Goal: Obtain resource: Download file/media

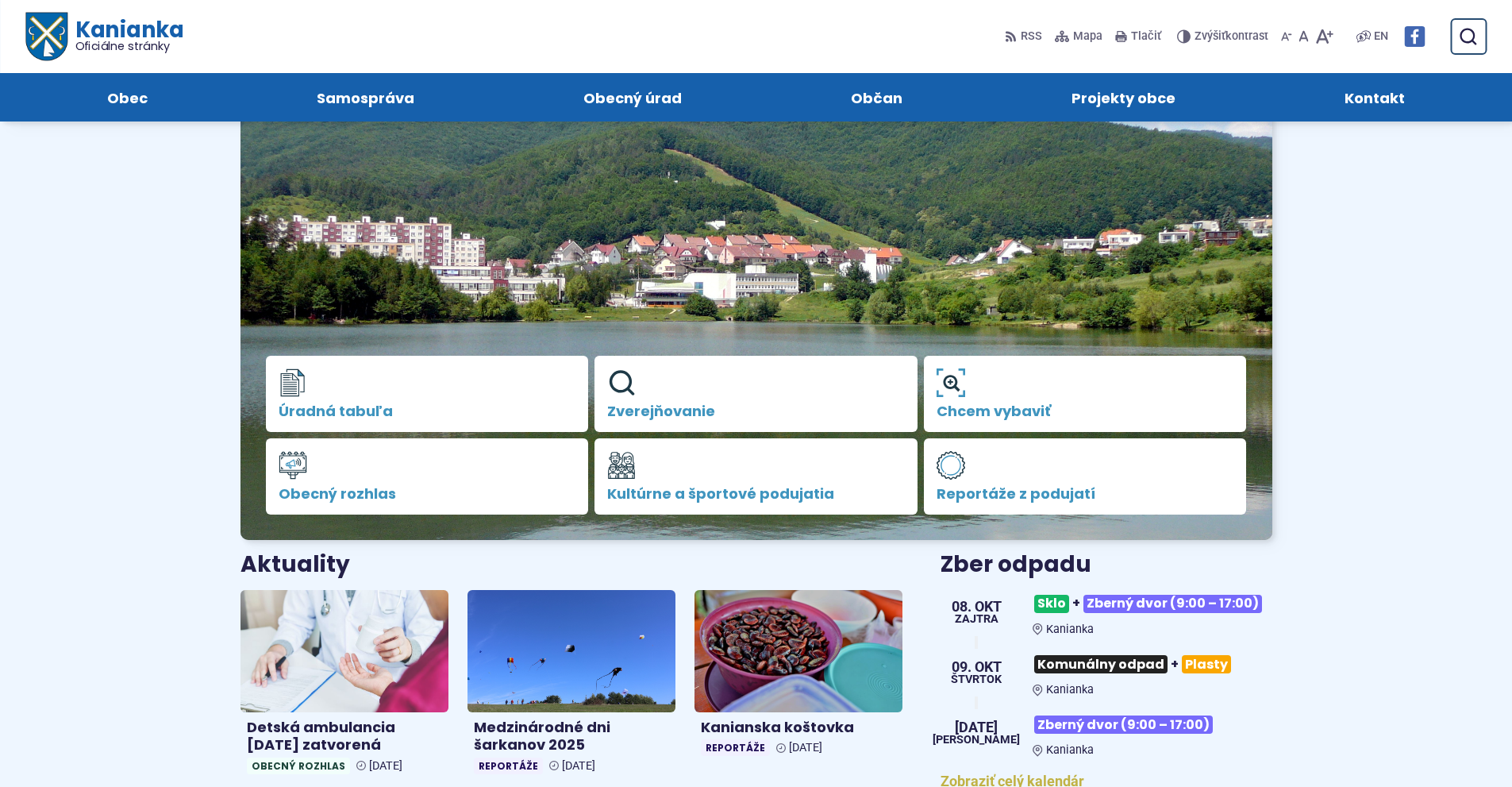
scroll to position [79, 0]
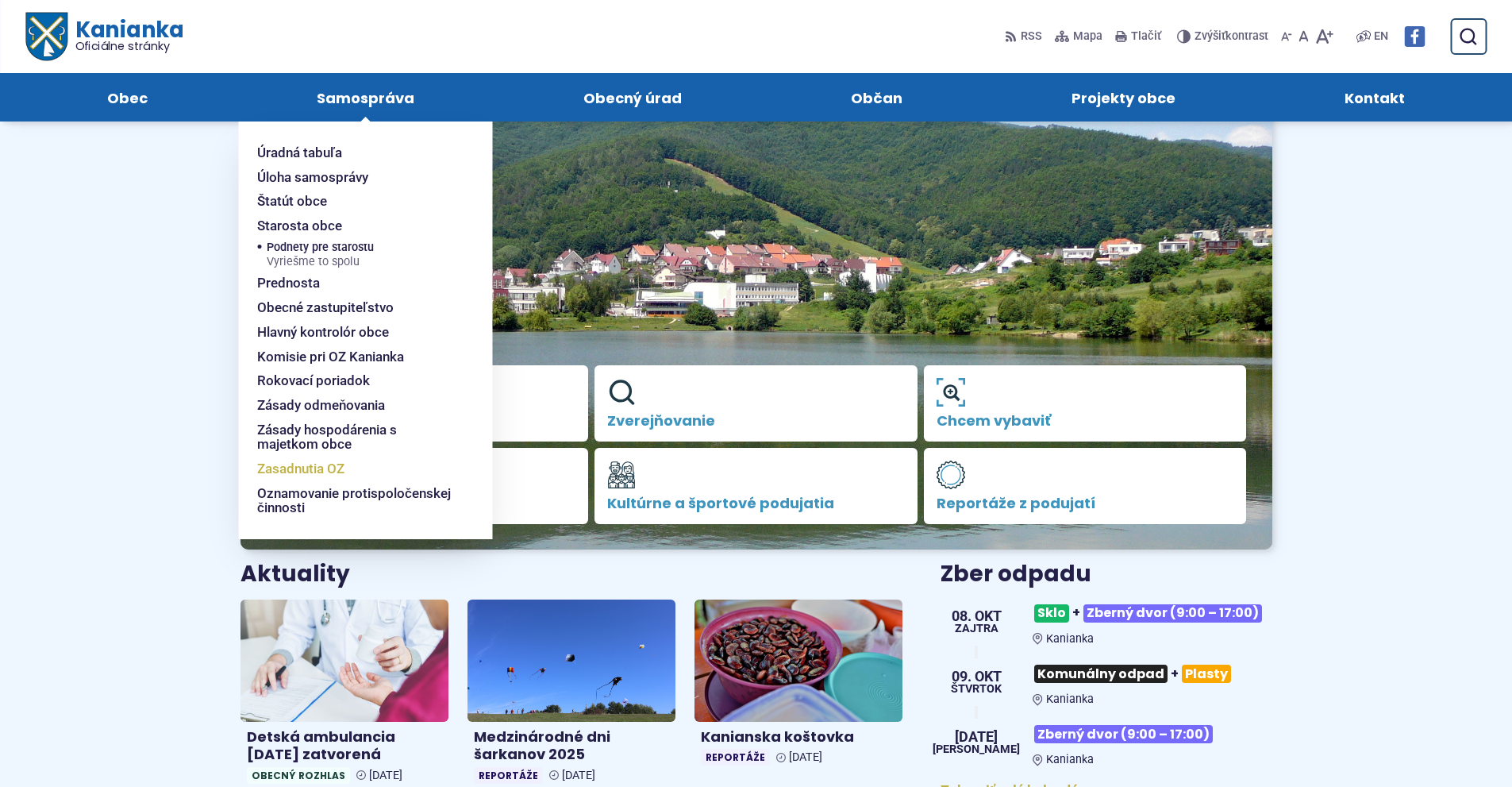
click at [305, 467] on span "Zasadnutia OZ" at bounding box center [300, 469] width 87 height 25
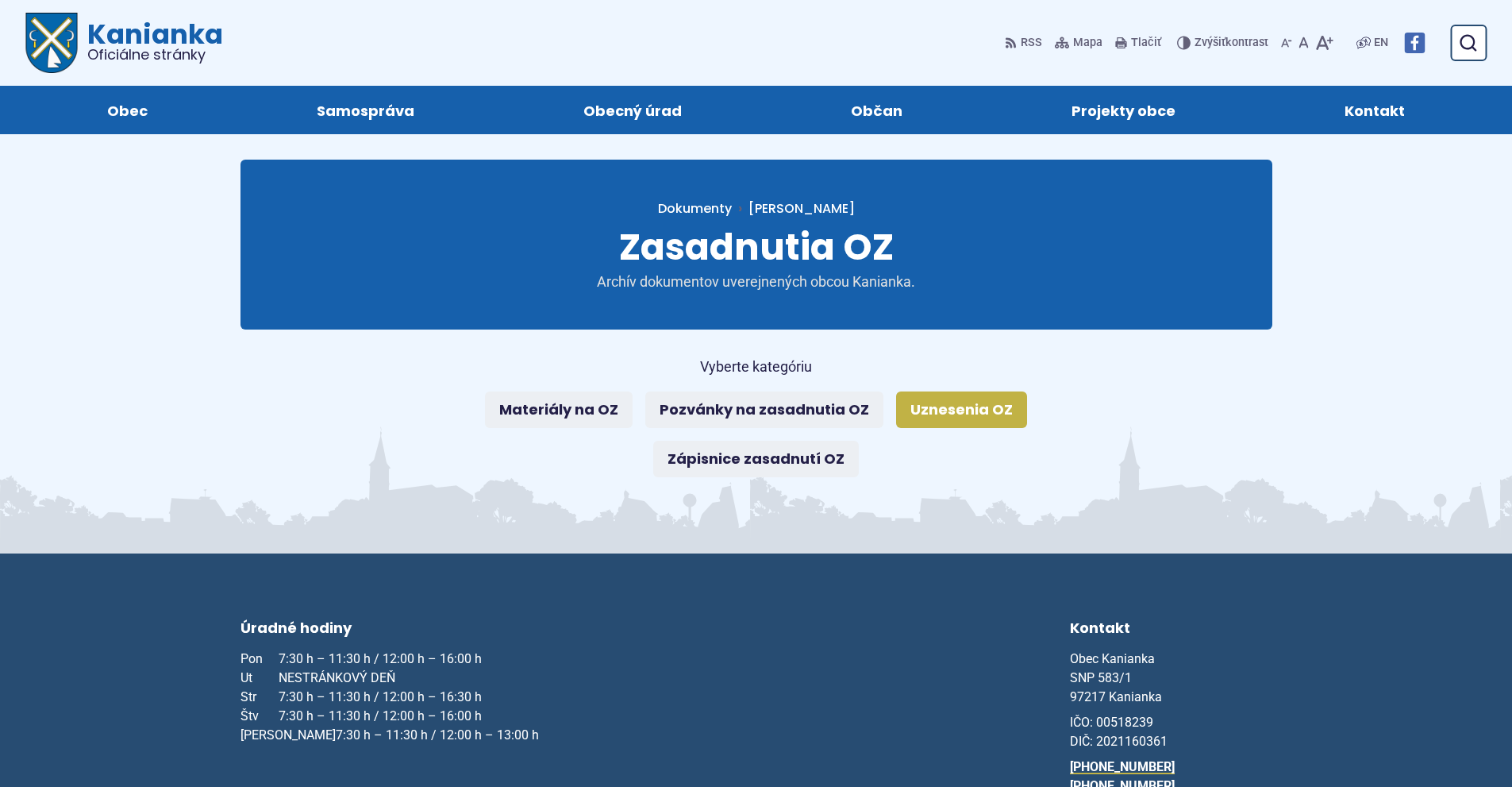
click at [947, 415] on link "Uznesenia OZ" at bounding box center [961, 409] width 131 height 36
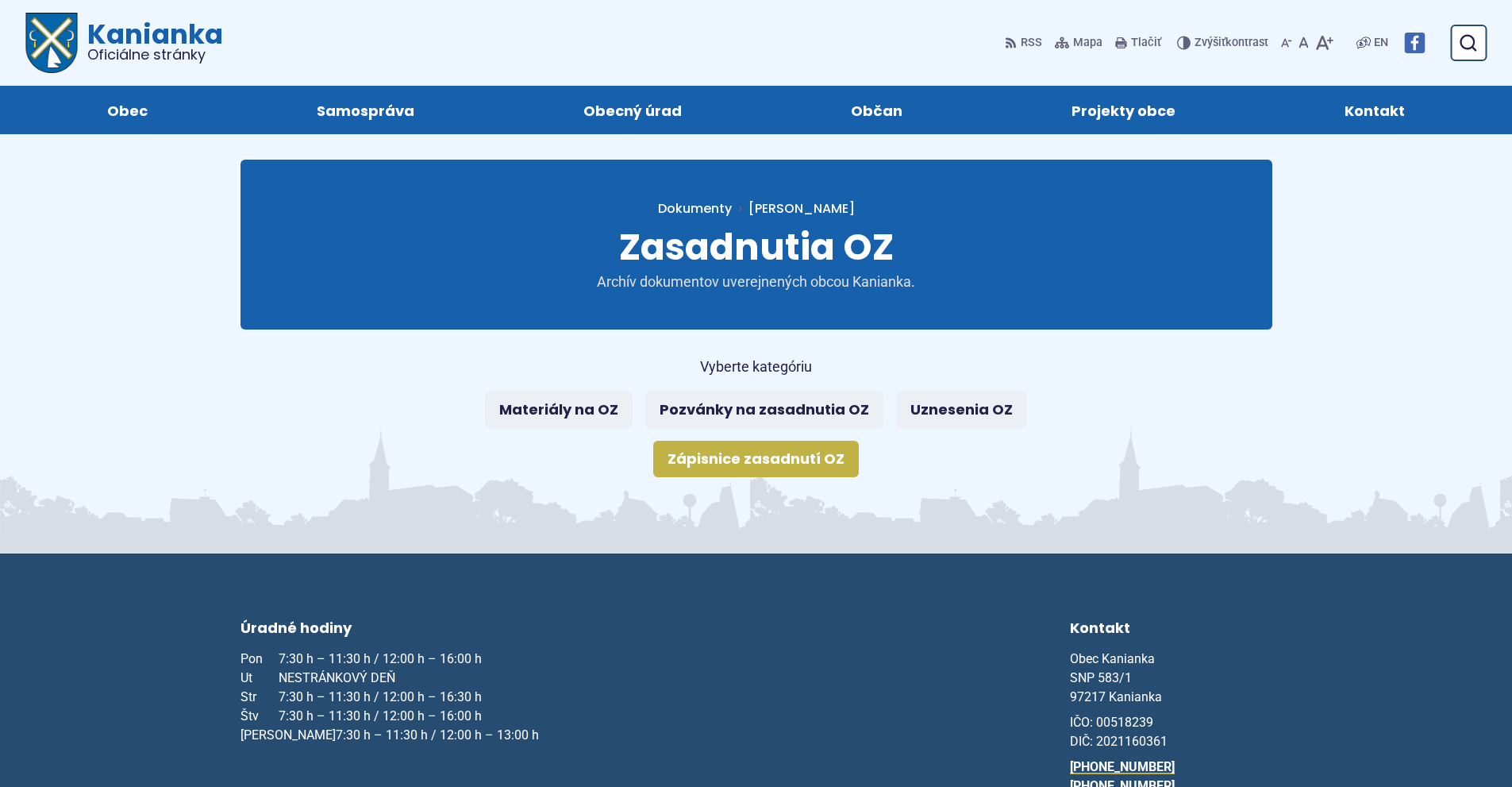
click at [771, 460] on link "Zápisnice zasadnutí OZ" at bounding box center [756, 459] width 206 height 36
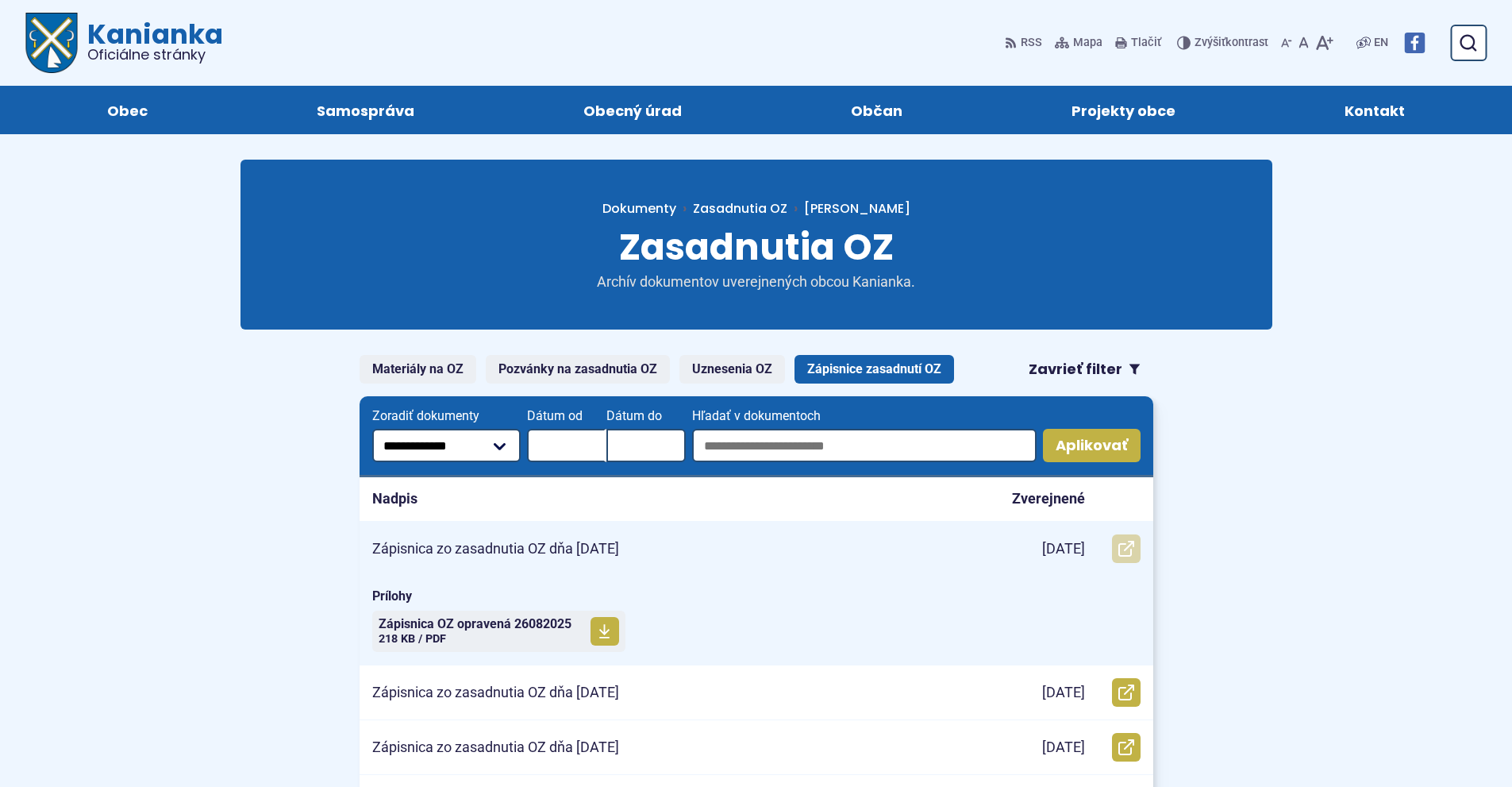
click at [1126, 548] on icon at bounding box center [1127, 548] width 16 height 16
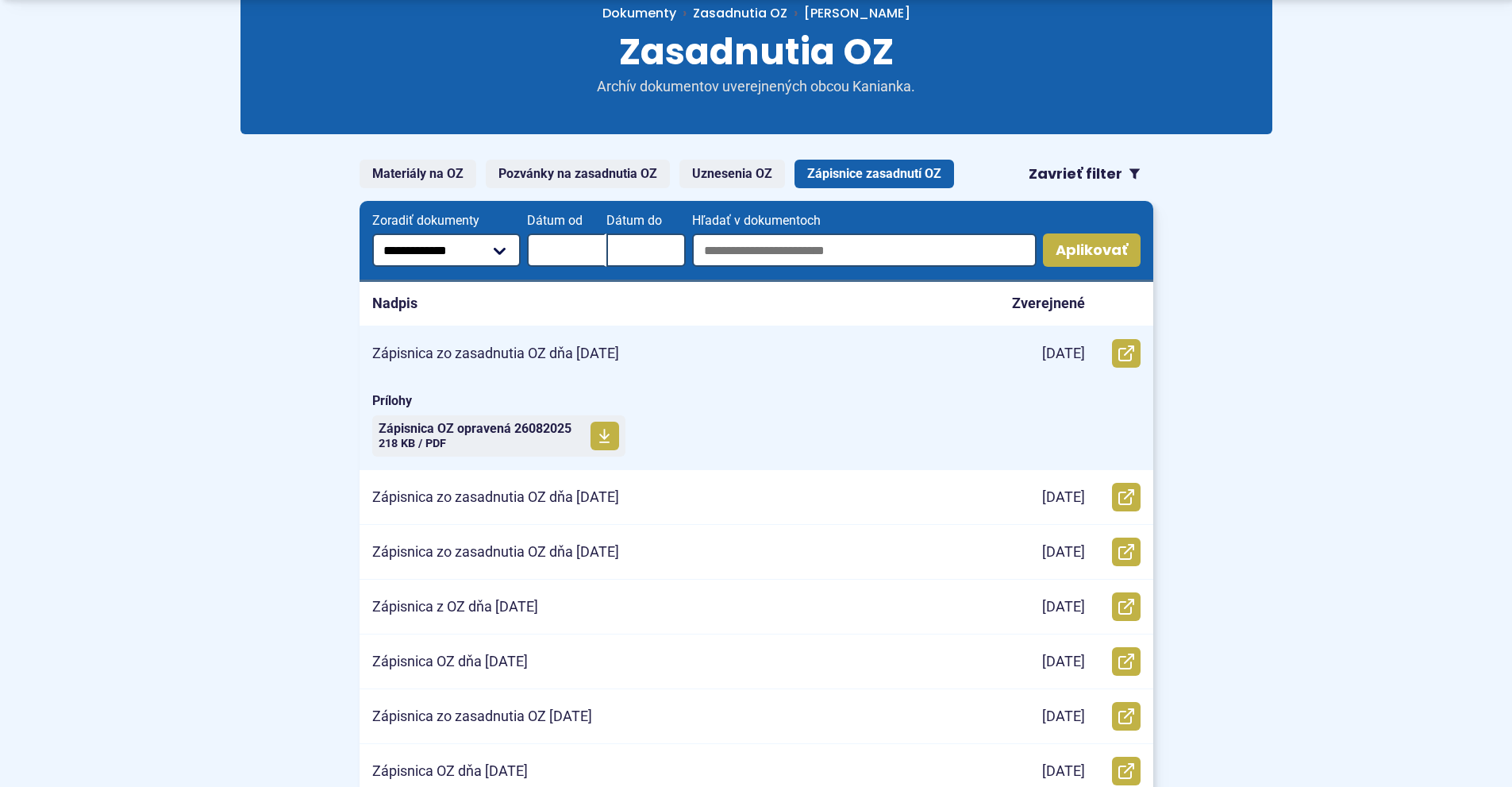
scroll to position [239, 0]
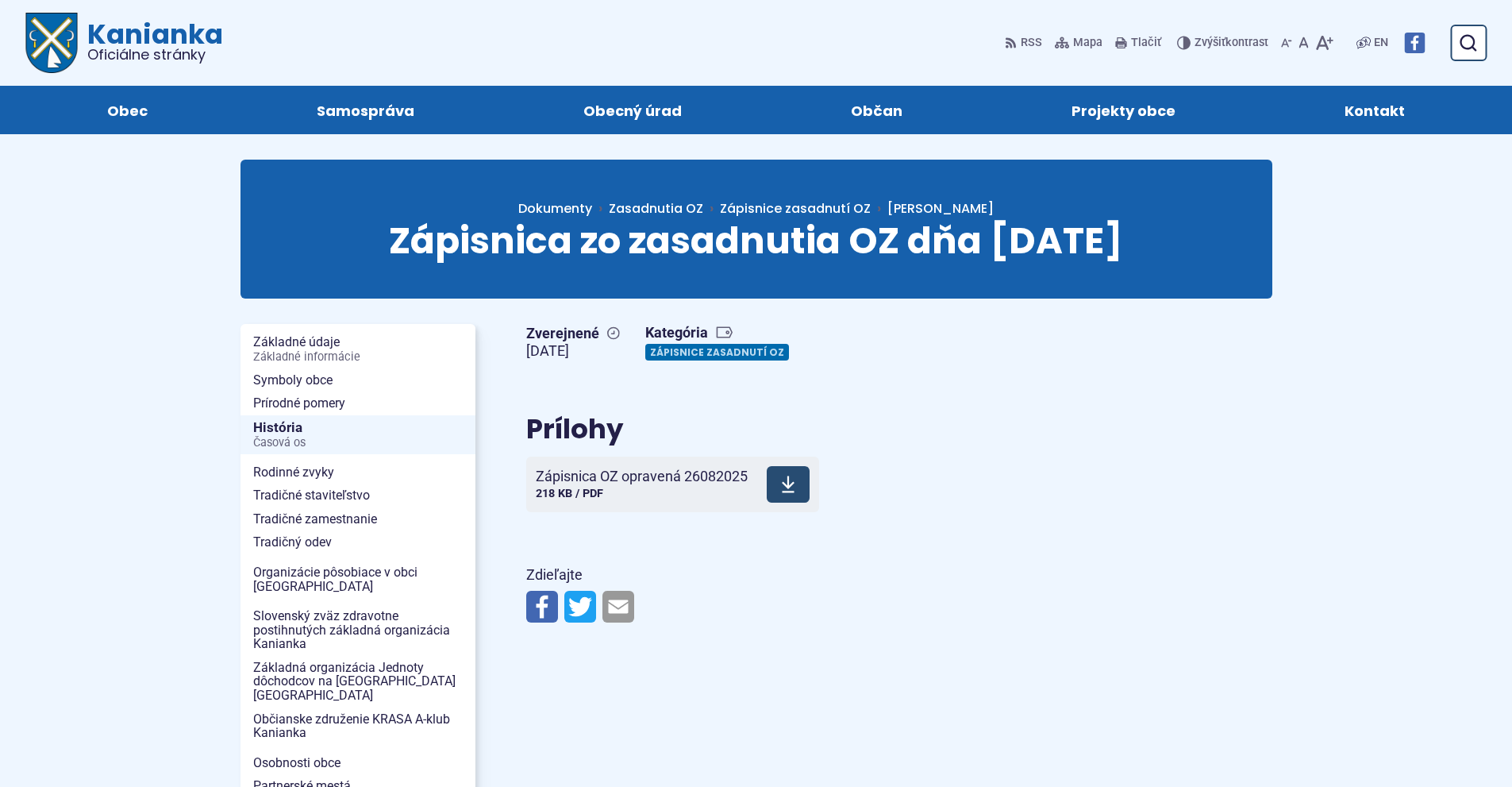
click at [671, 485] on span "Zápisnica OZ opravená 26082025 218 KB / PDF" at bounding box center [642, 484] width 212 height 45
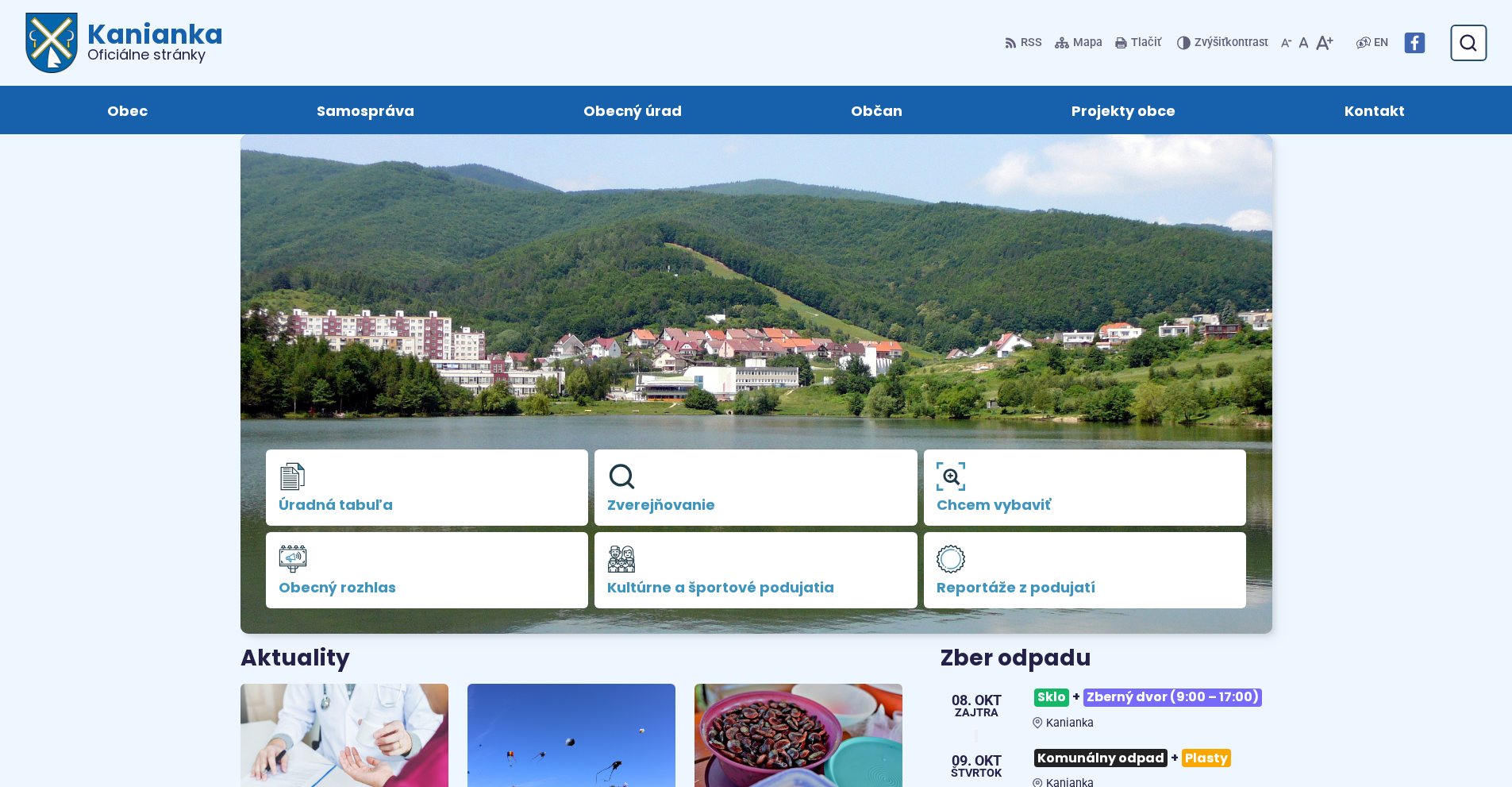
scroll to position [79, 0]
